Goal: Task Accomplishment & Management: Manage account settings

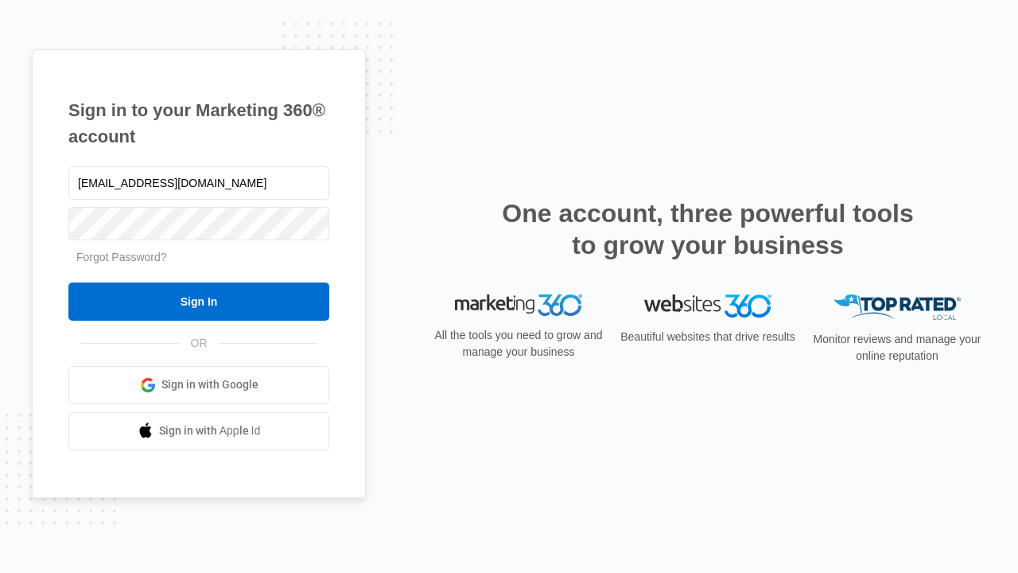
type input "[EMAIL_ADDRESS][DOMAIN_NAME]"
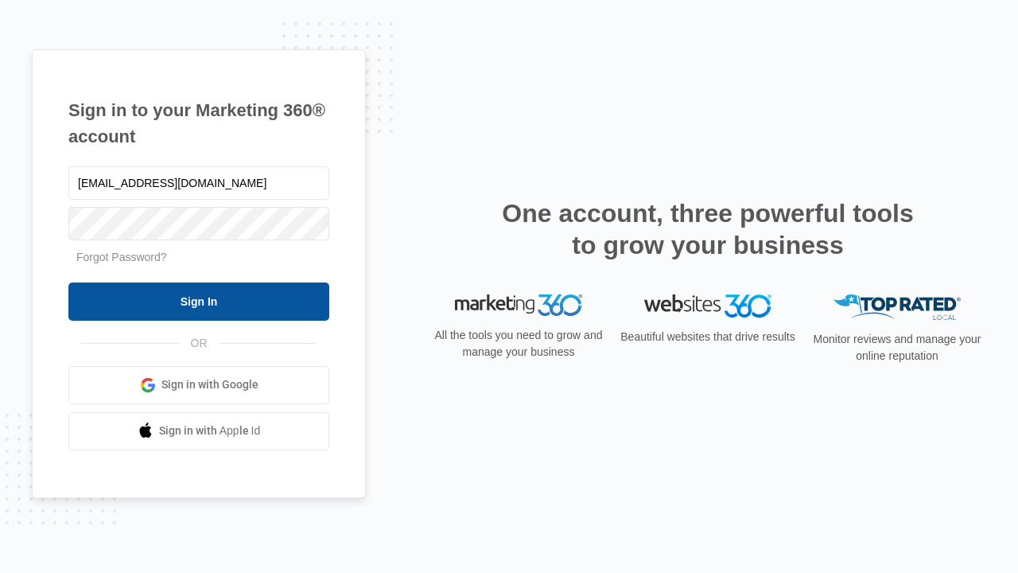
click at [199, 301] on input "Sign In" at bounding box center [198, 301] width 261 height 38
